Goal: Browse casually: Explore the website without a specific task or goal

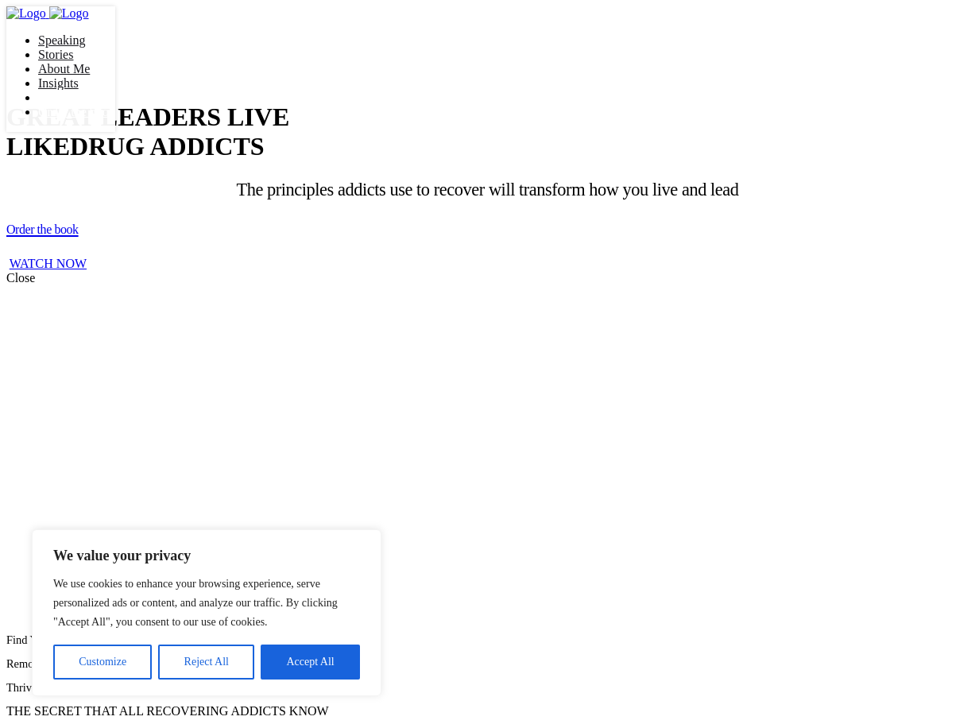
scroll to position [37, 0]
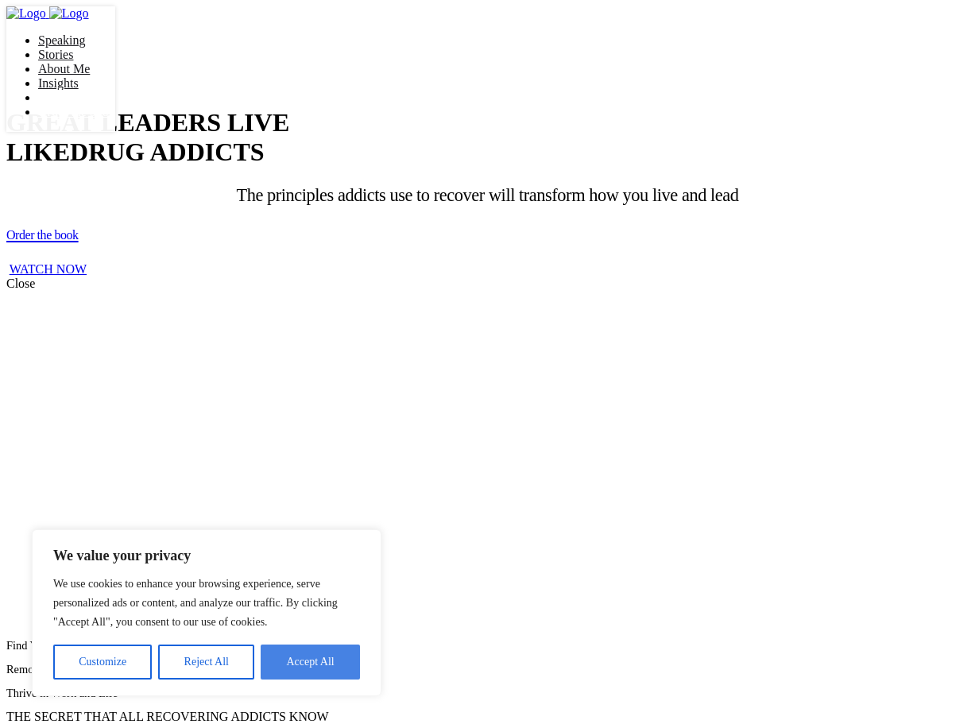
click at [311, 656] on button "Accept All" at bounding box center [310, 662] width 99 height 35
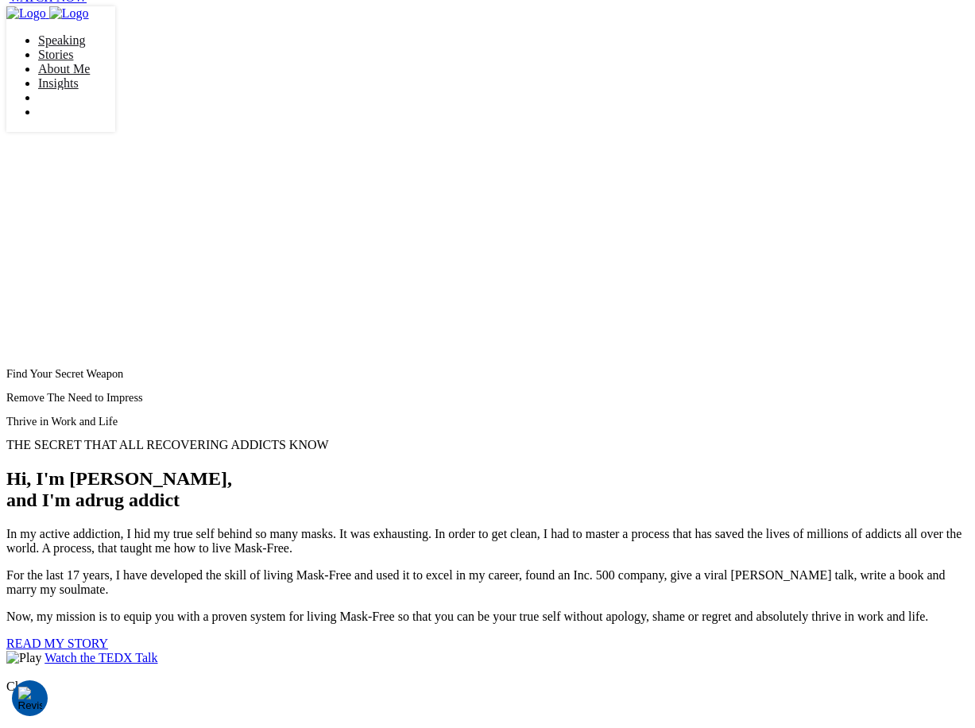
scroll to position [486, 0]
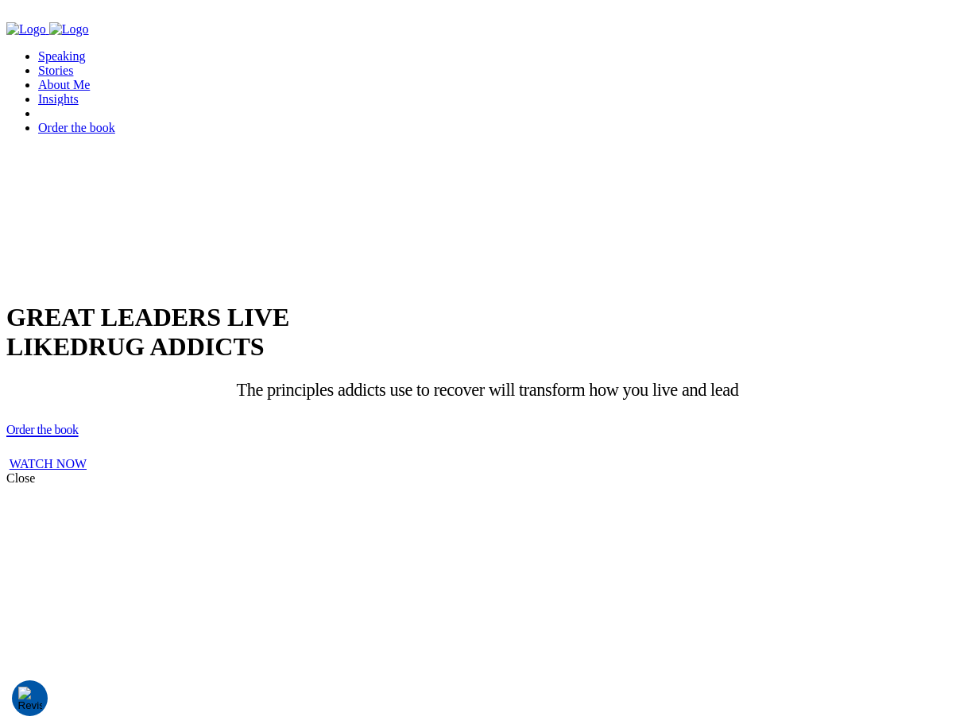
click at [460, 457] on div "WATCH NOW" at bounding box center [487, 464] width 962 height 14
click at [486, 457] on div "WATCH NOW" at bounding box center [487, 464] width 962 height 14
click at [87, 457] on link "WATCH NOW" at bounding box center [48, 464] width 77 height 14
click at [859, 471] on div "Close" at bounding box center [487, 478] width 962 height 14
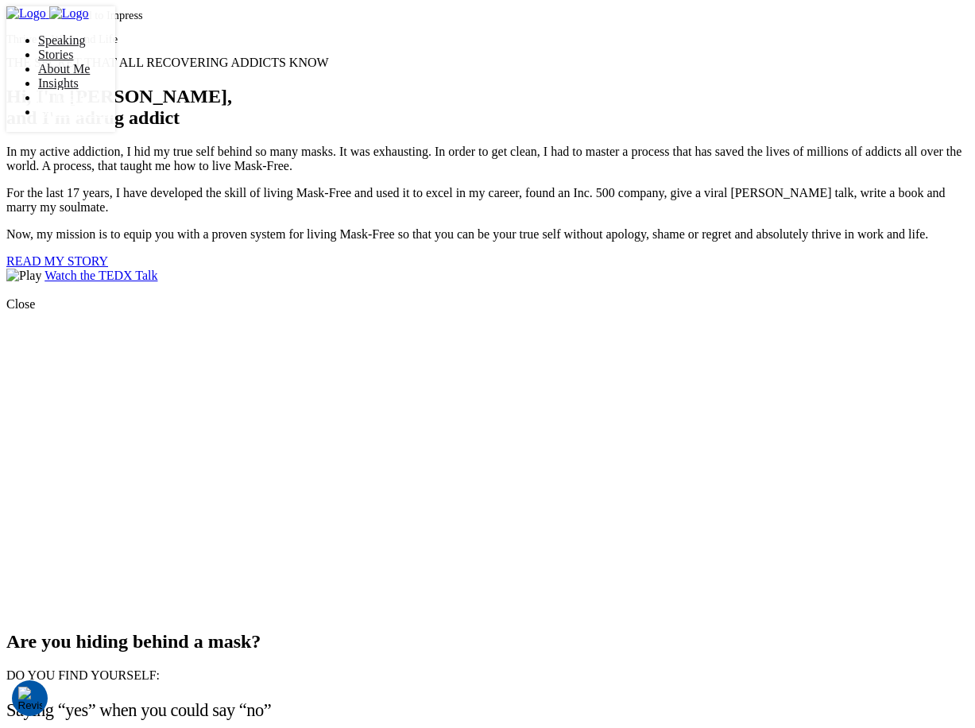
scroll to position [714, 0]
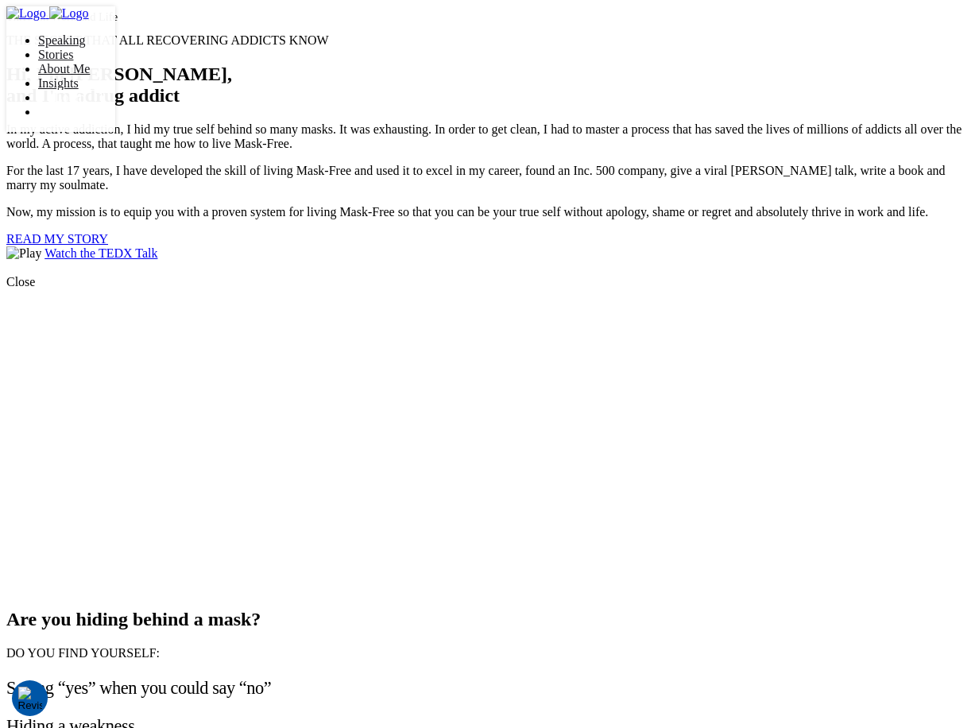
click at [157, 260] on link "Watch the TEDX Talk" at bounding box center [101, 253] width 113 height 14
click at [401, 579] on div "Close" at bounding box center [487, 427] width 962 height 304
click at [276, 261] on div "Watch the TEDX Talk" at bounding box center [487, 253] width 962 height 14
click at [157, 260] on link "Watch the TEDX Talk" at bounding box center [101, 253] width 113 height 14
click at [312, 579] on div "Close" at bounding box center [487, 427] width 962 height 304
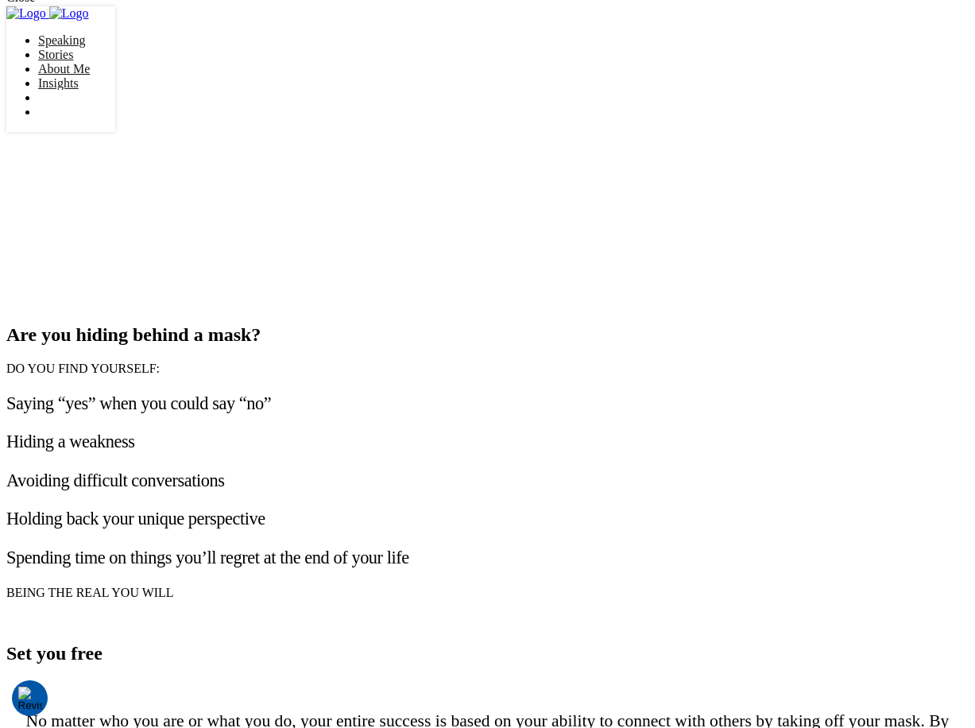
scroll to position [951, 0]
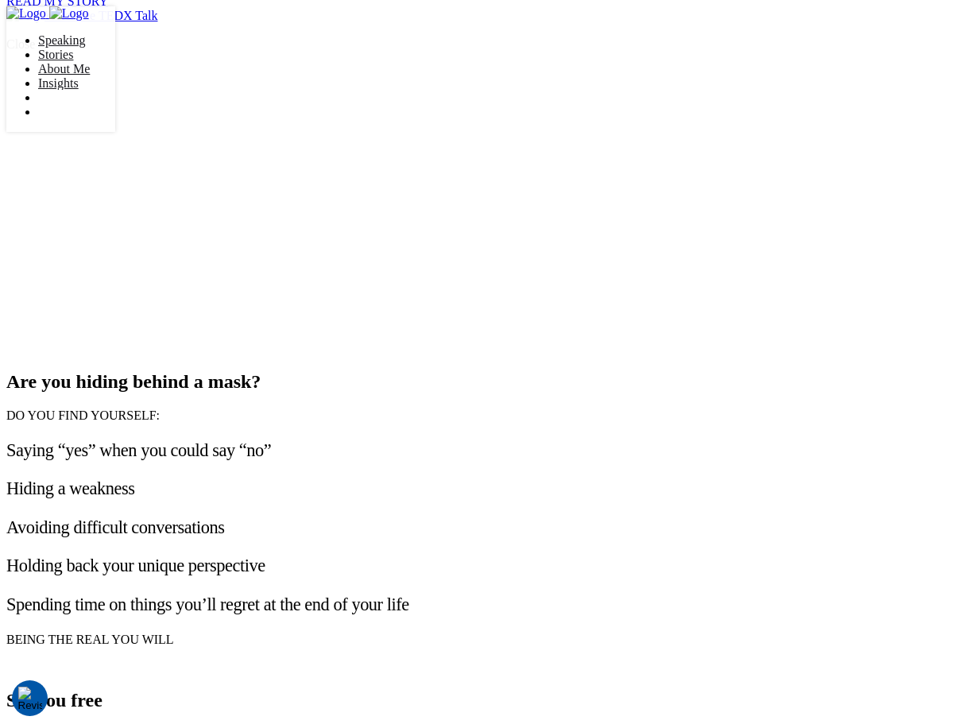
click at [157, 22] on link "Watch the TEDX Talk" at bounding box center [101, 16] width 113 height 14
click at [43, 266] on div "Close" at bounding box center [487, 189] width 962 height 304
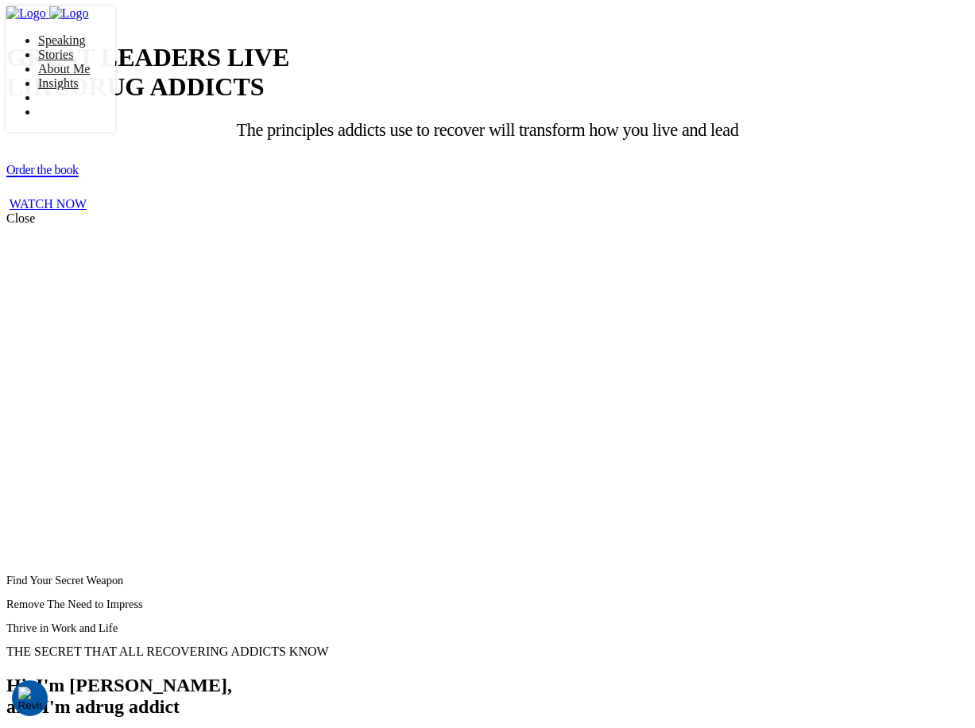
scroll to position [0, 0]
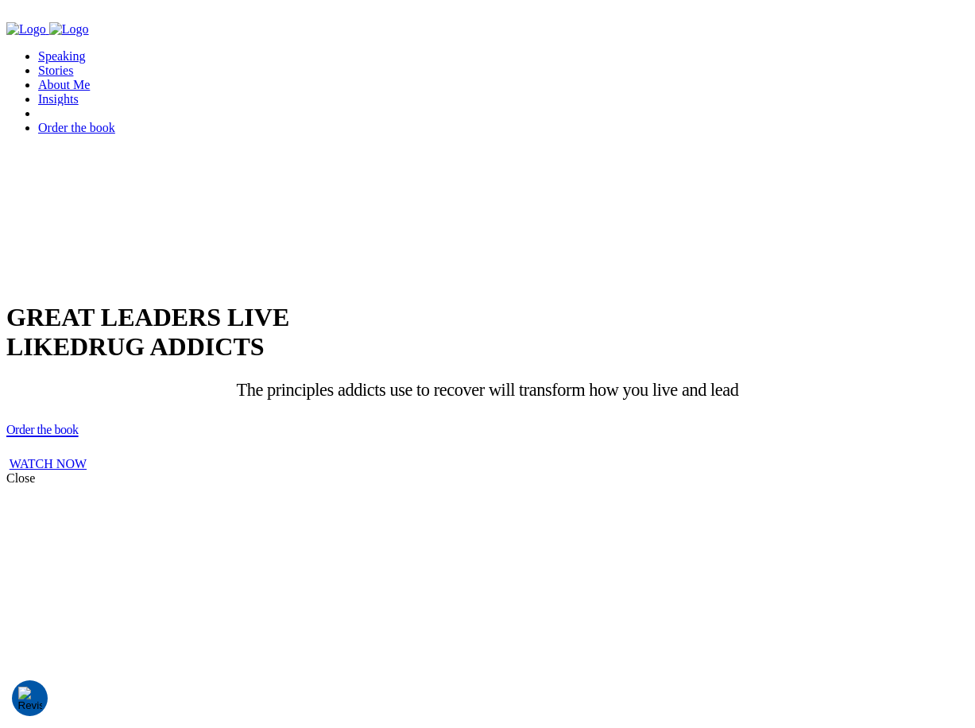
click at [87, 457] on link "WATCH NOW" at bounding box center [48, 464] width 77 height 14
click at [39, 471] on div "Close" at bounding box center [487, 623] width 962 height 304
click at [492, 457] on div "WATCH NOW" at bounding box center [487, 464] width 962 height 14
click at [87, 457] on link "WATCH NOW" at bounding box center [48, 464] width 77 height 14
click at [281, 641] on div "Close" at bounding box center [487, 623] width 962 height 304
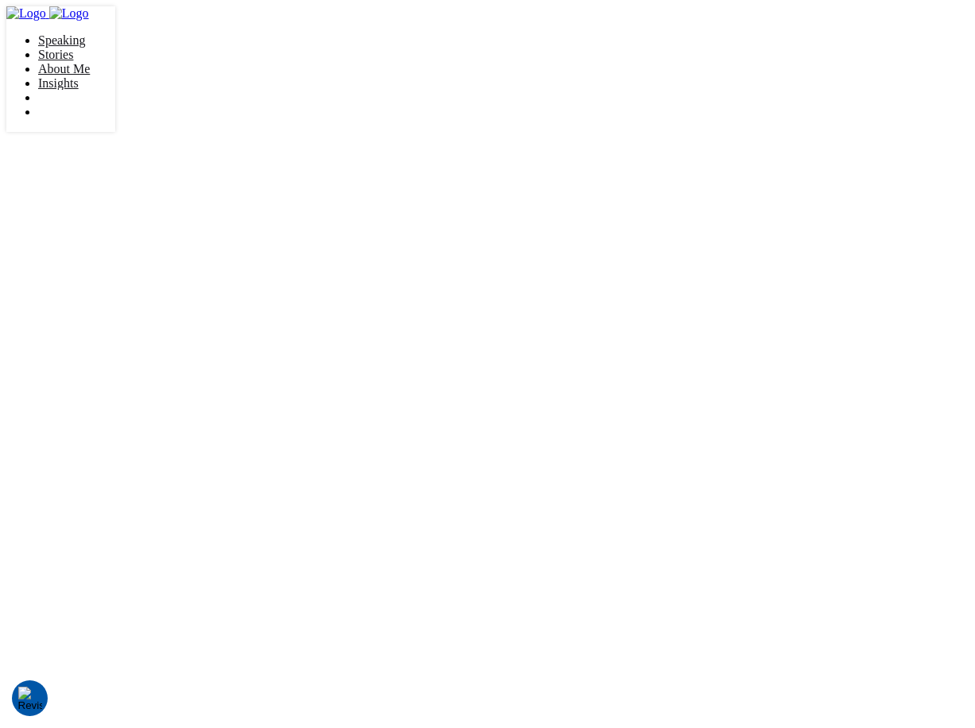
scroll to position [2590, 0]
click at [73, 48] on link "Stories" at bounding box center [55, 55] width 35 height 14
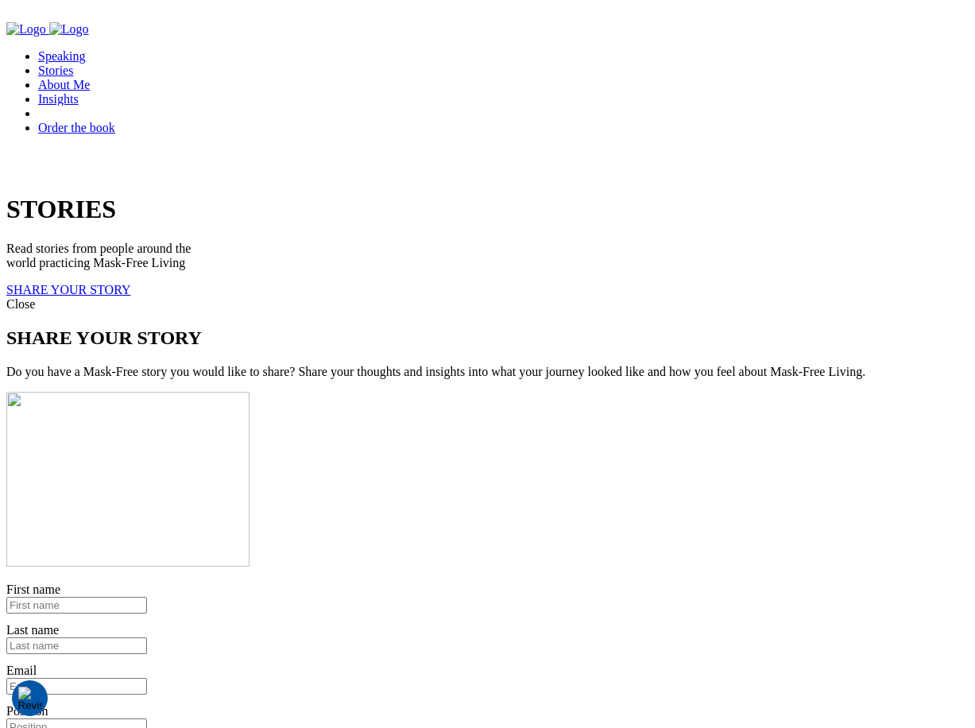
click at [86, 49] on link "Speaking" at bounding box center [62, 56] width 48 height 14
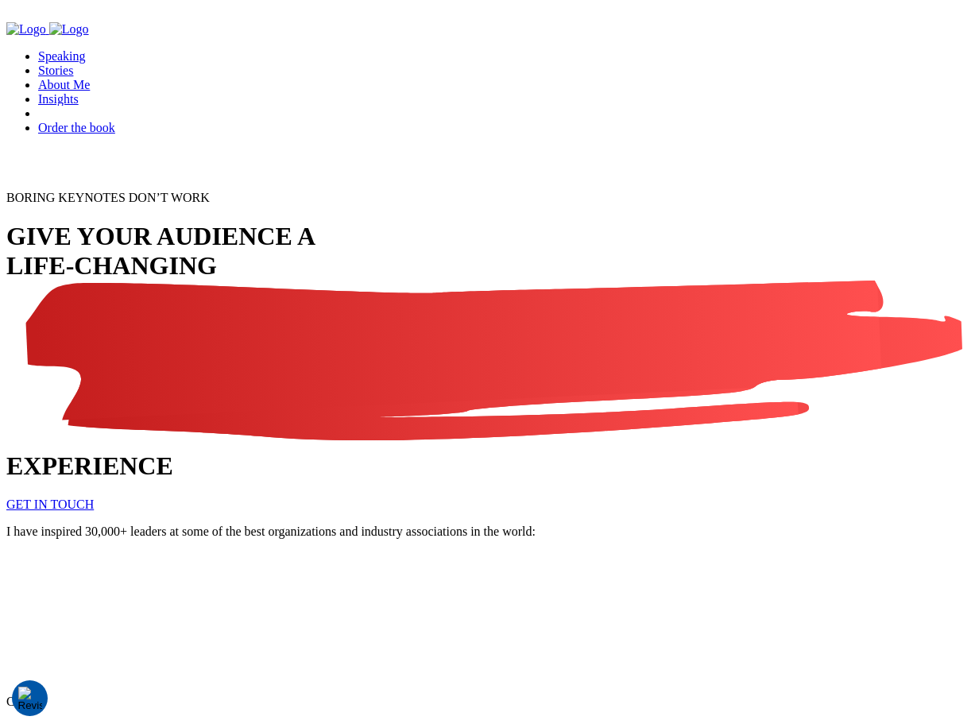
click at [90, 78] on link "About Me" at bounding box center [64, 85] width 52 height 14
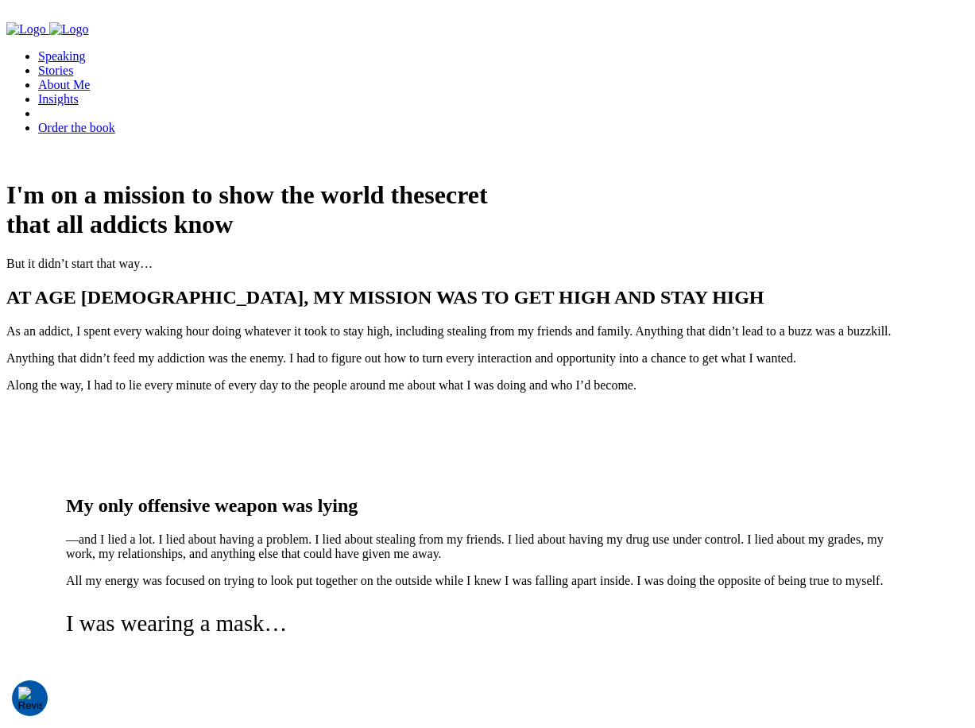
click at [79, 92] on link "Insights" at bounding box center [58, 99] width 41 height 14
